Goal: Information Seeking & Learning: Learn about a topic

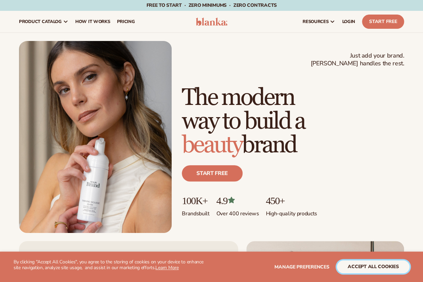
click at [351, 264] on button "accept all cookies" at bounding box center [373, 267] width 73 height 13
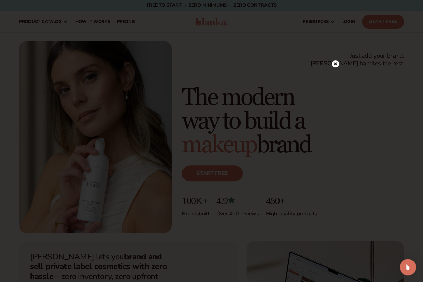
click at [335, 64] on circle at bounding box center [335, 63] width 7 height 7
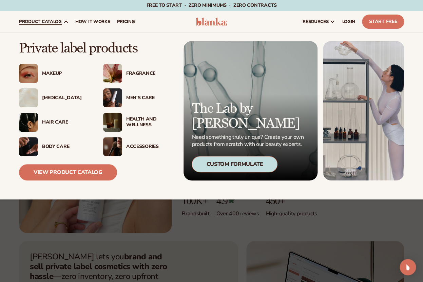
click at [144, 123] on div "Health And Wellness" at bounding box center [149, 123] width 47 height 12
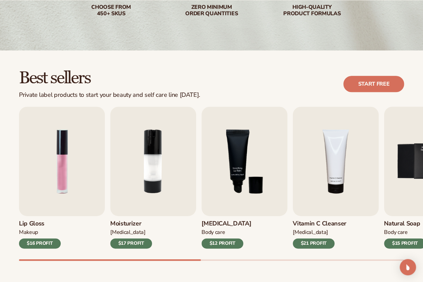
scroll to position [156, 0]
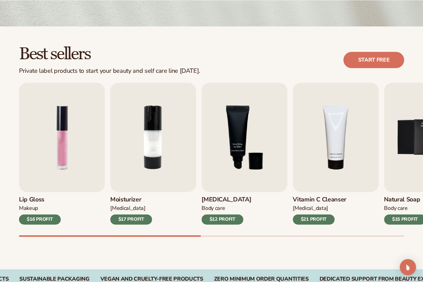
click at [139, 221] on div "$17 PROFIT" at bounding box center [131, 220] width 42 height 10
click at [159, 128] on img "2 / 9" at bounding box center [153, 137] width 86 height 109
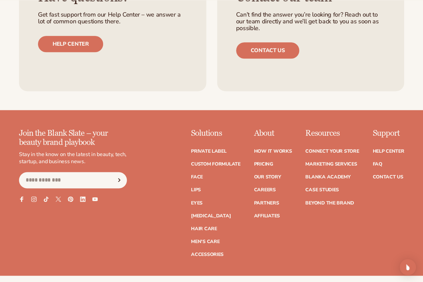
scroll to position [1072, 0]
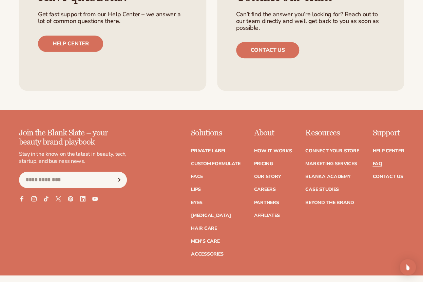
click at [376, 165] on link "FAQ" at bounding box center [376, 164] width 9 height 5
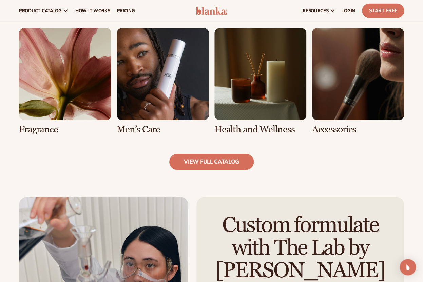
scroll to position [368, 0]
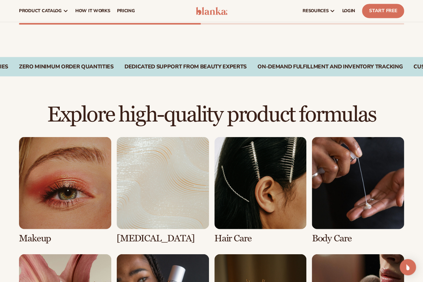
click at [57, 203] on link "1 / 8" at bounding box center [65, 190] width 92 height 107
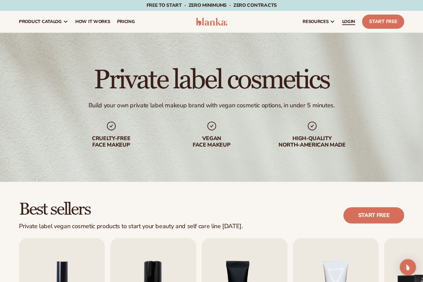
click at [345, 24] on span "LOGIN" at bounding box center [348, 21] width 13 height 5
